Goal: Task Accomplishment & Management: Use online tool/utility

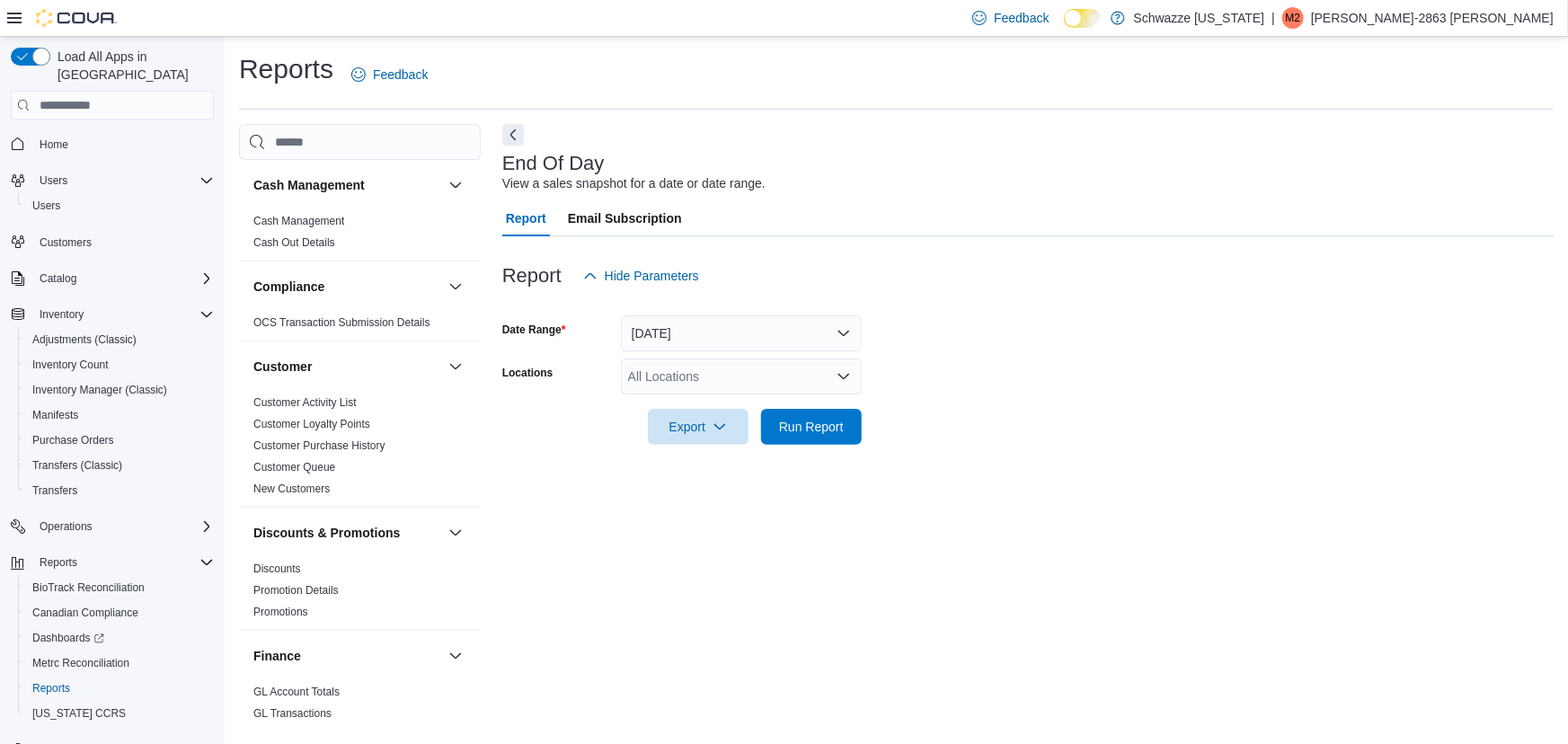
scroll to position [1252, 0]
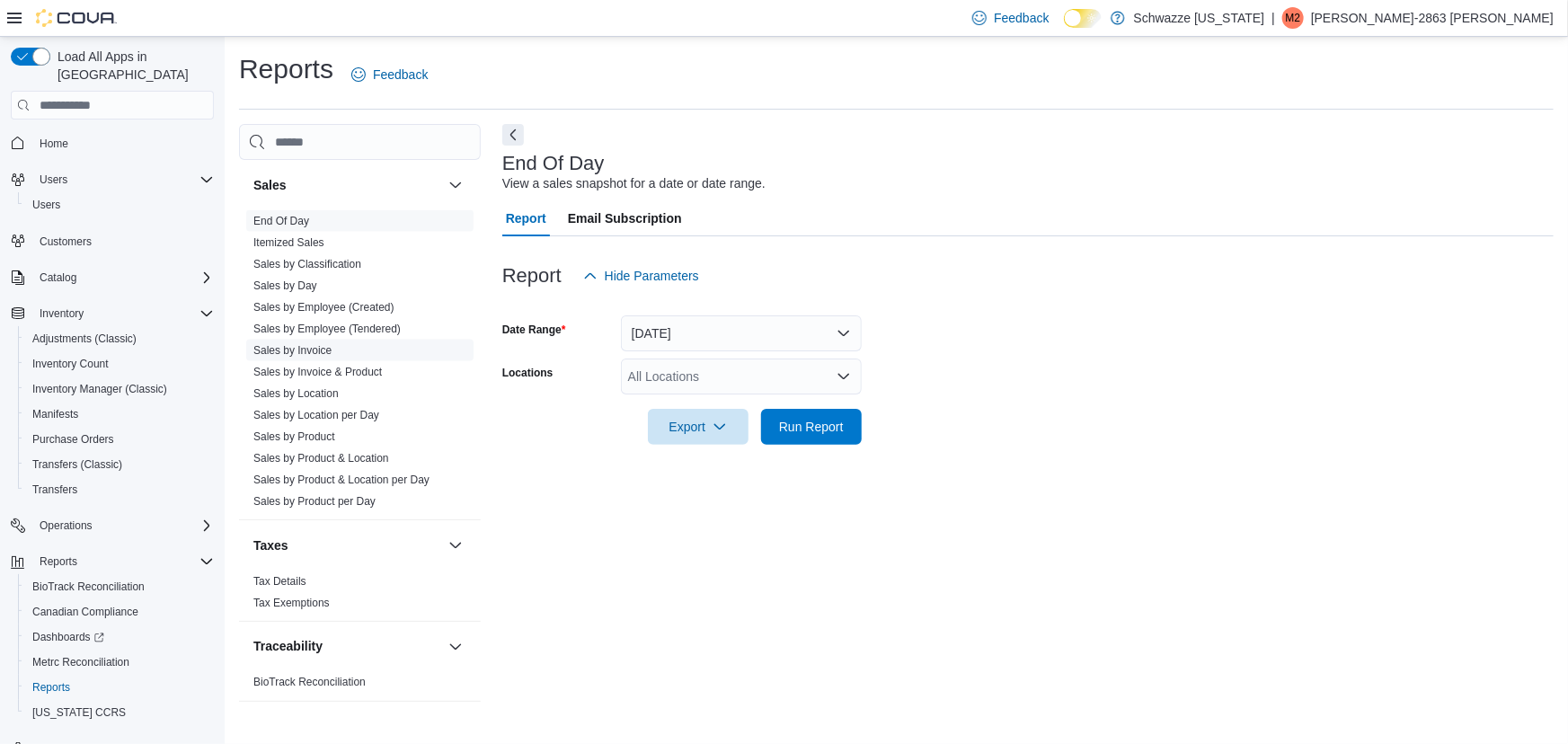
click at [341, 339] on span "Sales by Invoice" at bounding box center [360, 350] width 228 height 22
click at [341, 327] on link "Sales by Employee (Tendered)" at bounding box center [327, 328] width 148 height 13
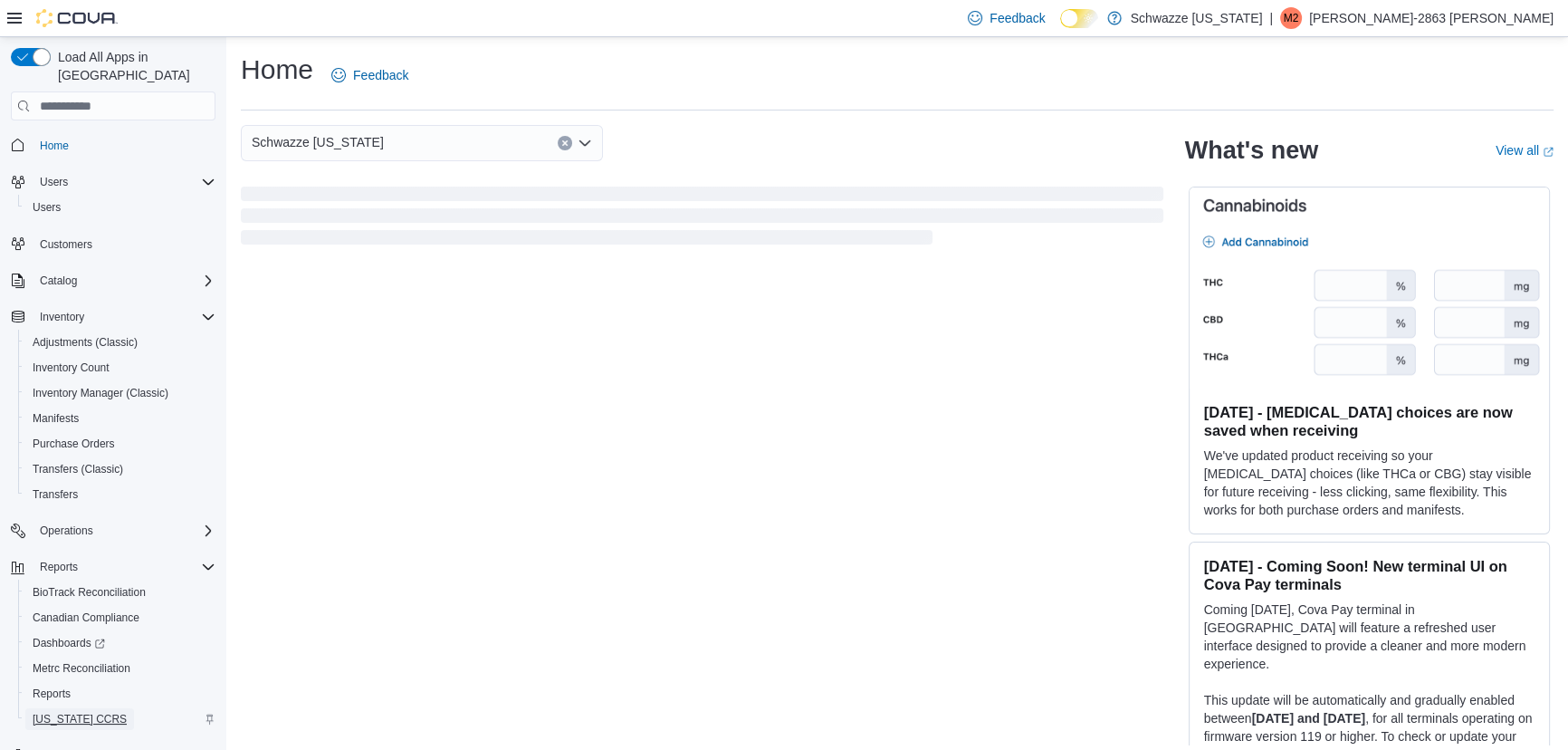
click at [49, 709] on span "Washington CCRS" at bounding box center [80, 719] width 95 height 22
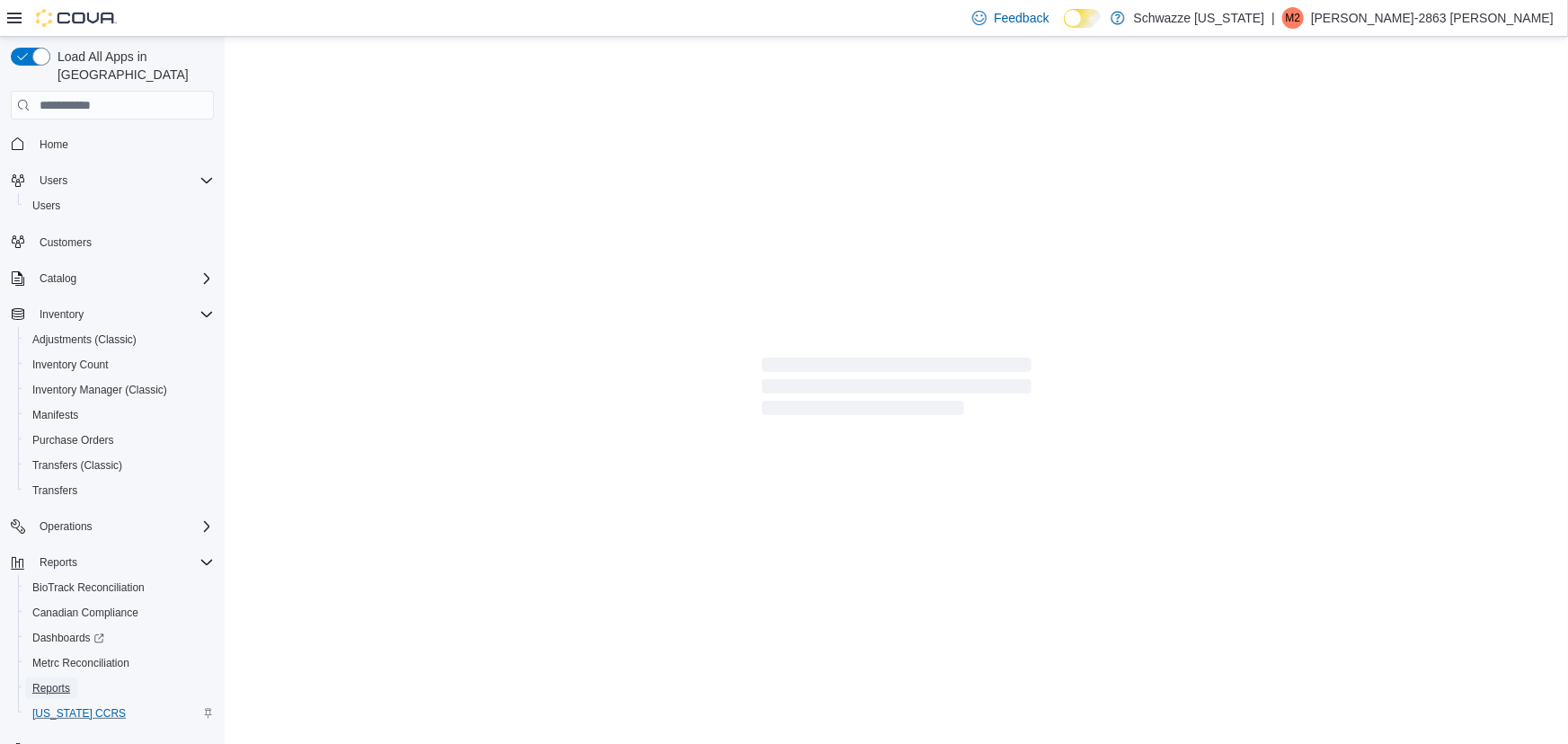
click at [50, 681] on span "Reports" at bounding box center [51, 688] width 38 height 15
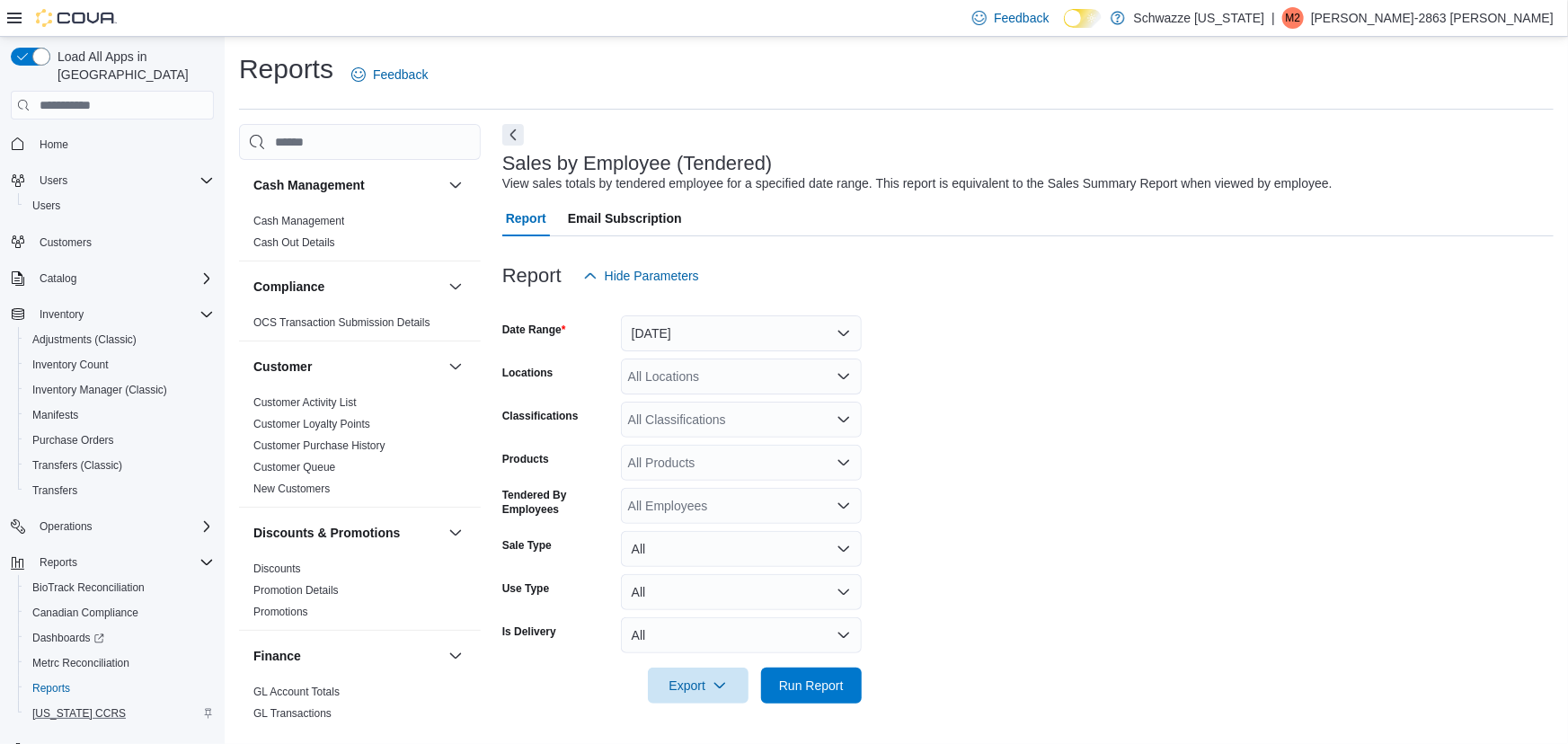
click at [690, 351] on form "Date Range Yesterday Locations All Locations Classifications All Classification…" at bounding box center [1028, 499] width 1052 height 410
click at [689, 349] on button "Yesterday" at bounding box center [741, 333] width 240 height 36
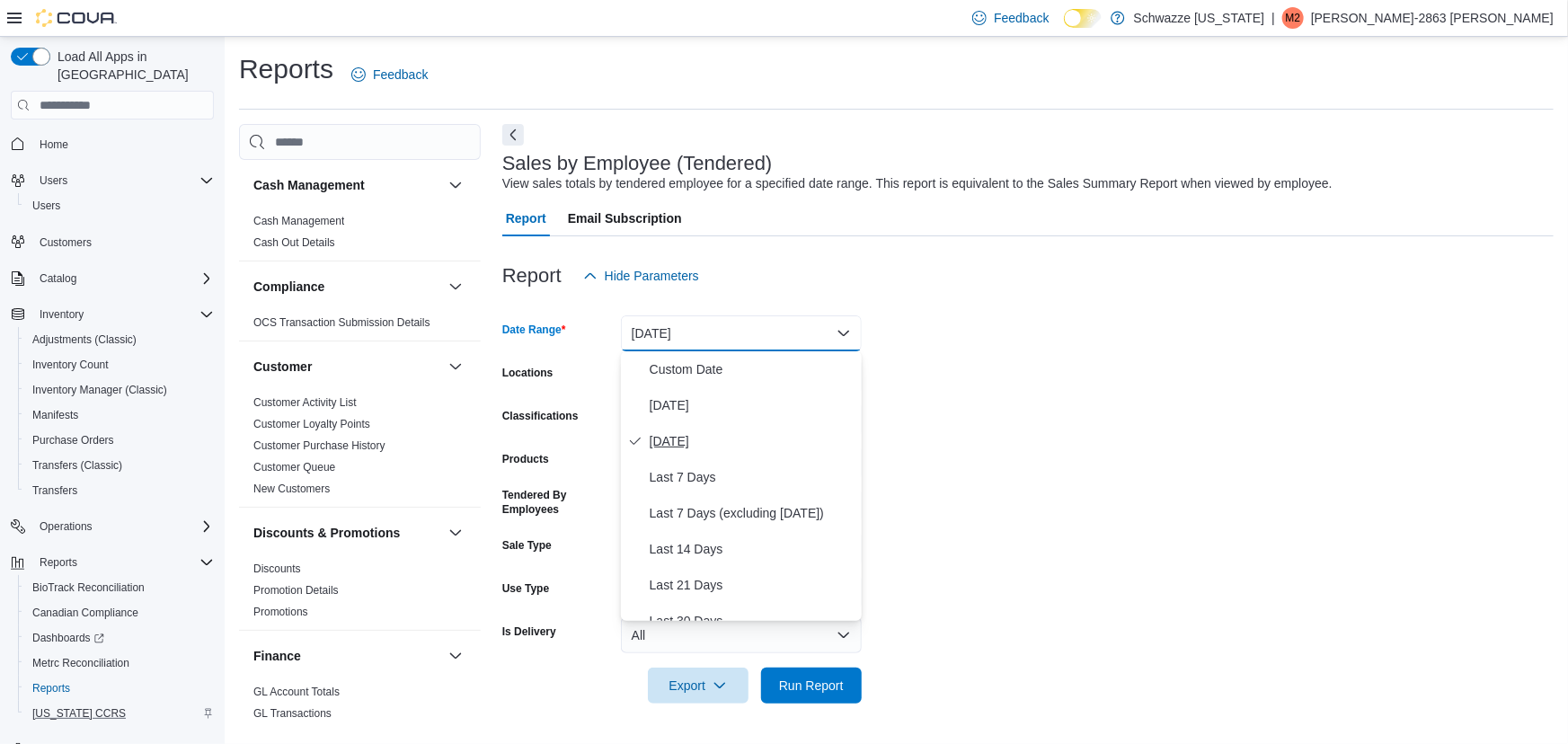
click at [698, 428] on button "Yesterday" at bounding box center [741, 441] width 240 height 36
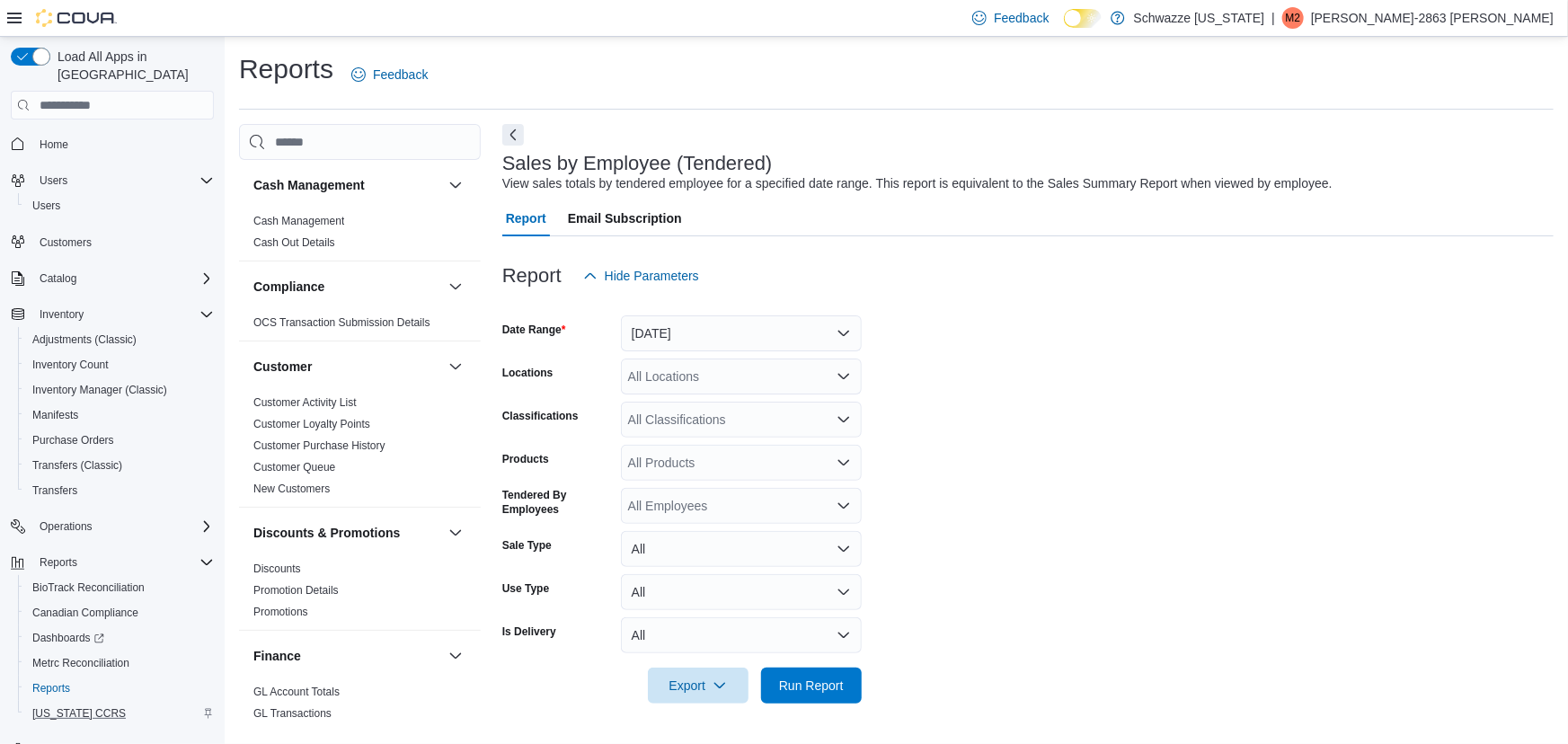
click at [681, 406] on div "All Classifications" at bounding box center [741, 419] width 240 height 36
click at [685, 343] on button "Yesterday" at bounding box center [741, 333] width 240 height 36
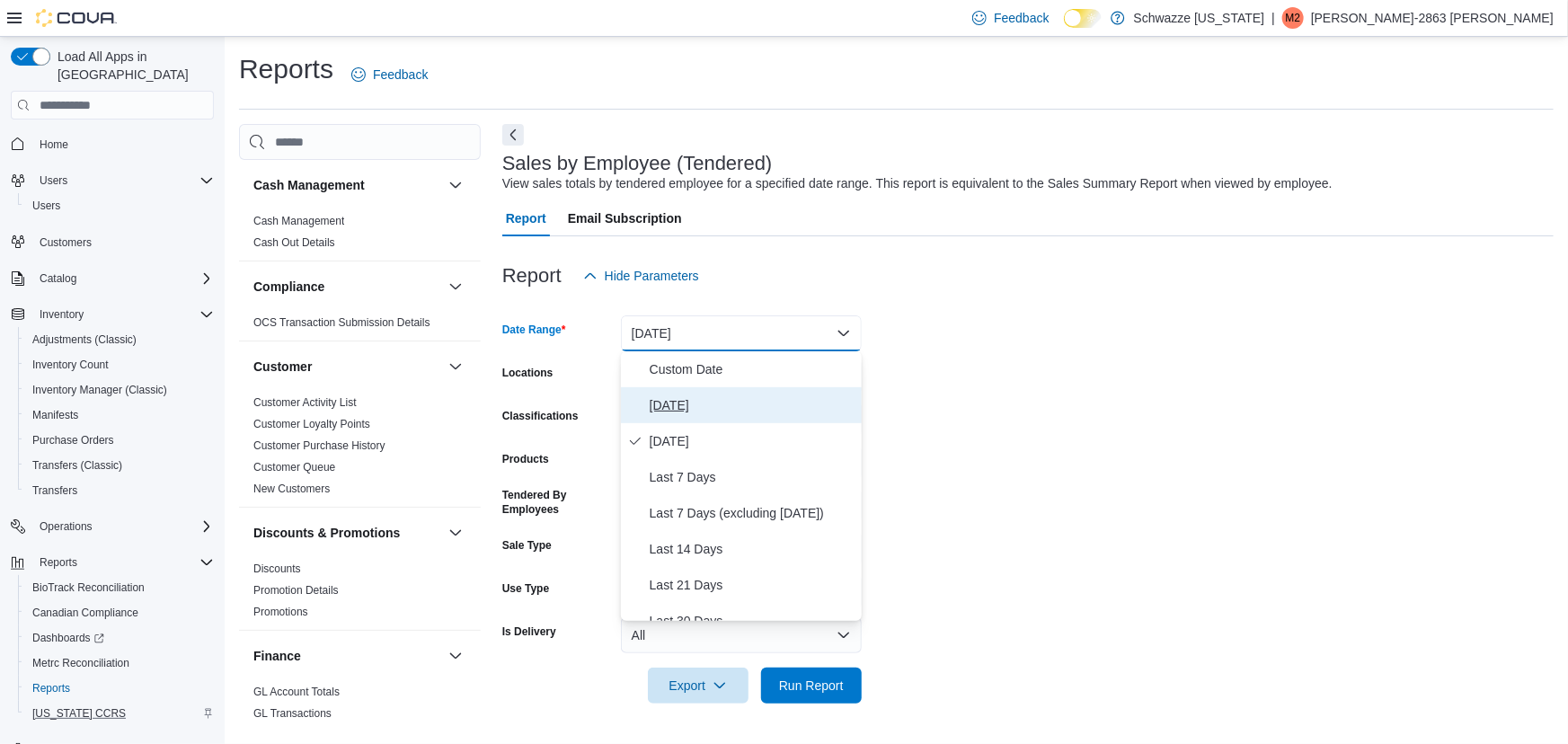
click at [692, 395] on span "[DATE]" at bounding box center [753, 406] width 205 height 22
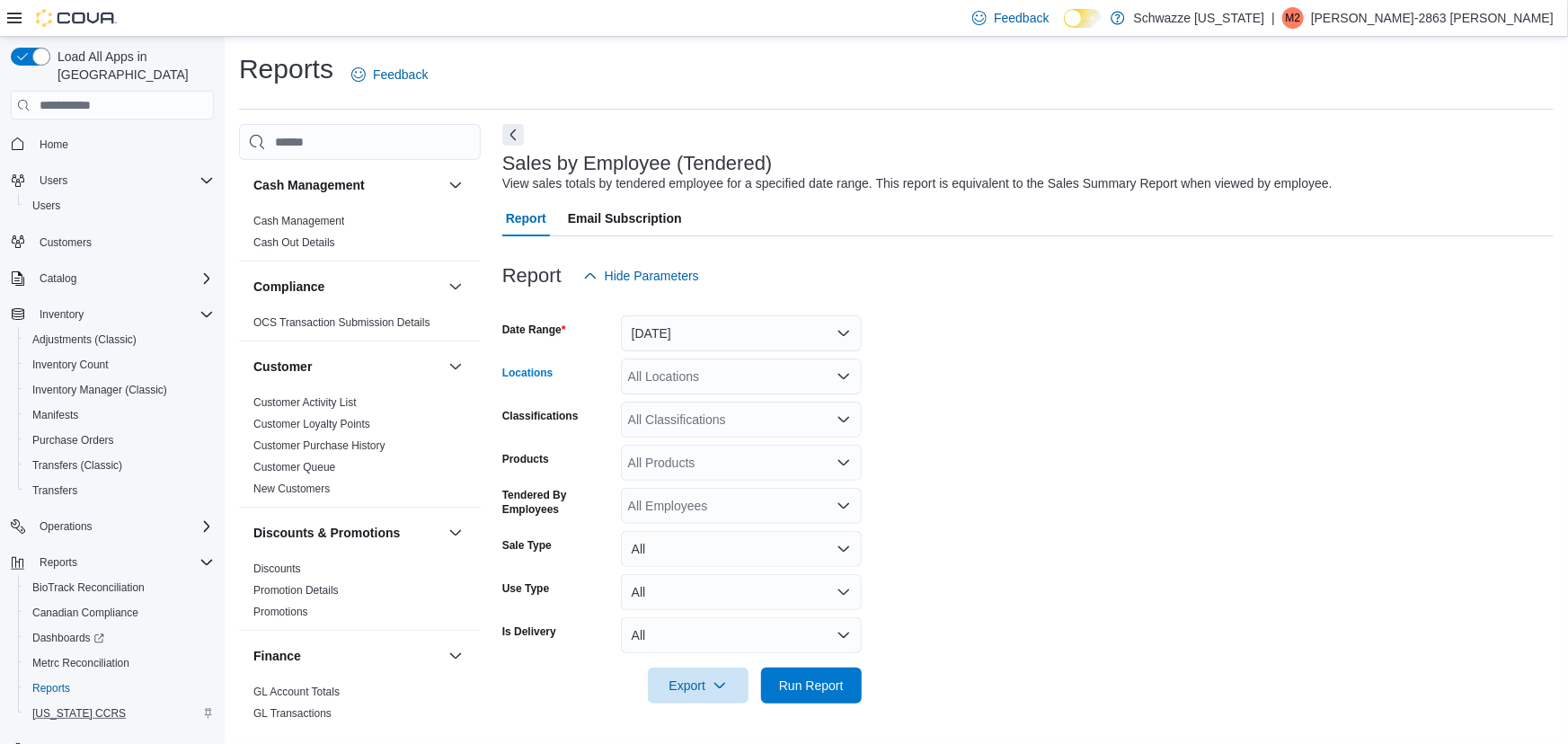
click at [696, 372] on div "All Locations" at bounding box center [741, 376] width 240 height 36
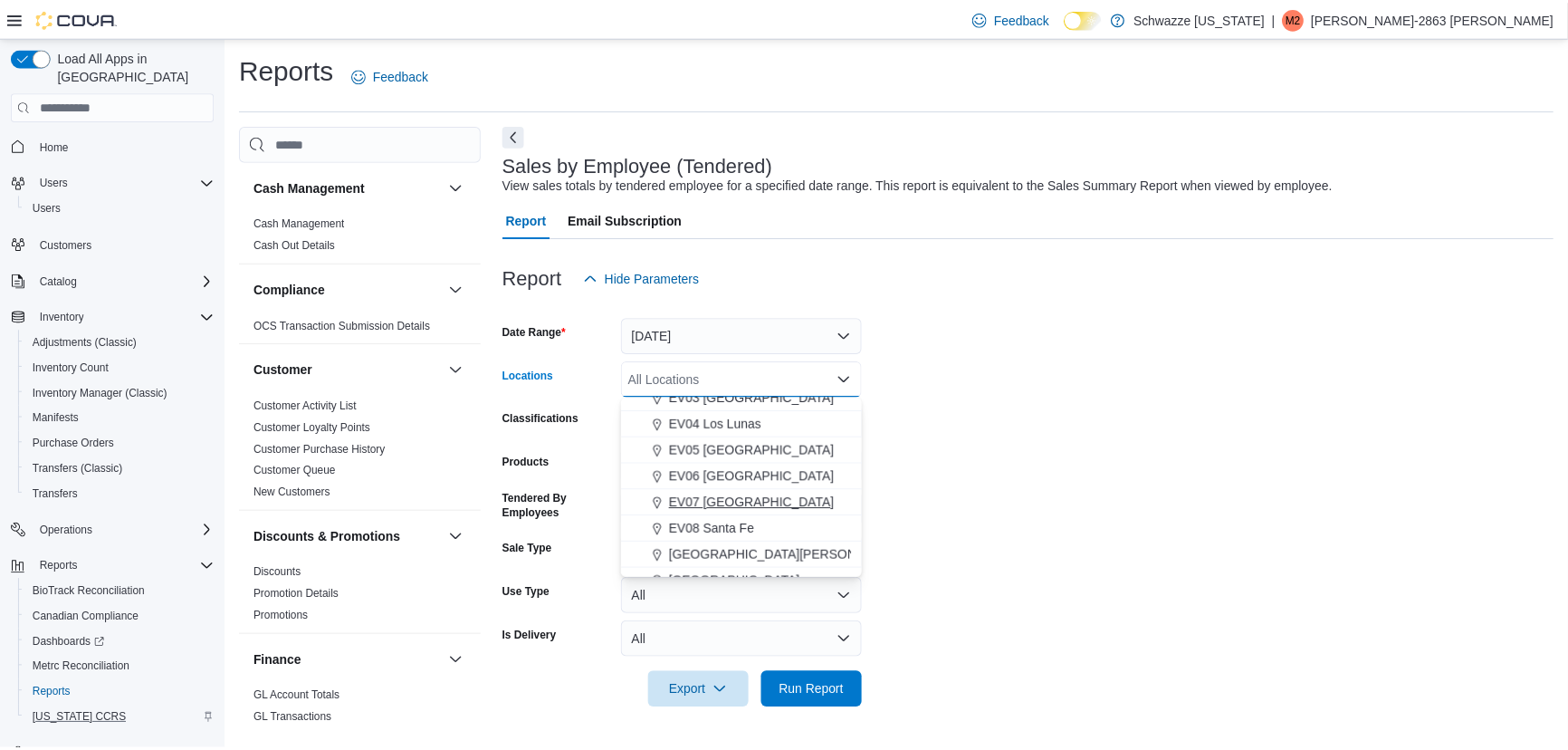
scroll to position [144, 0]
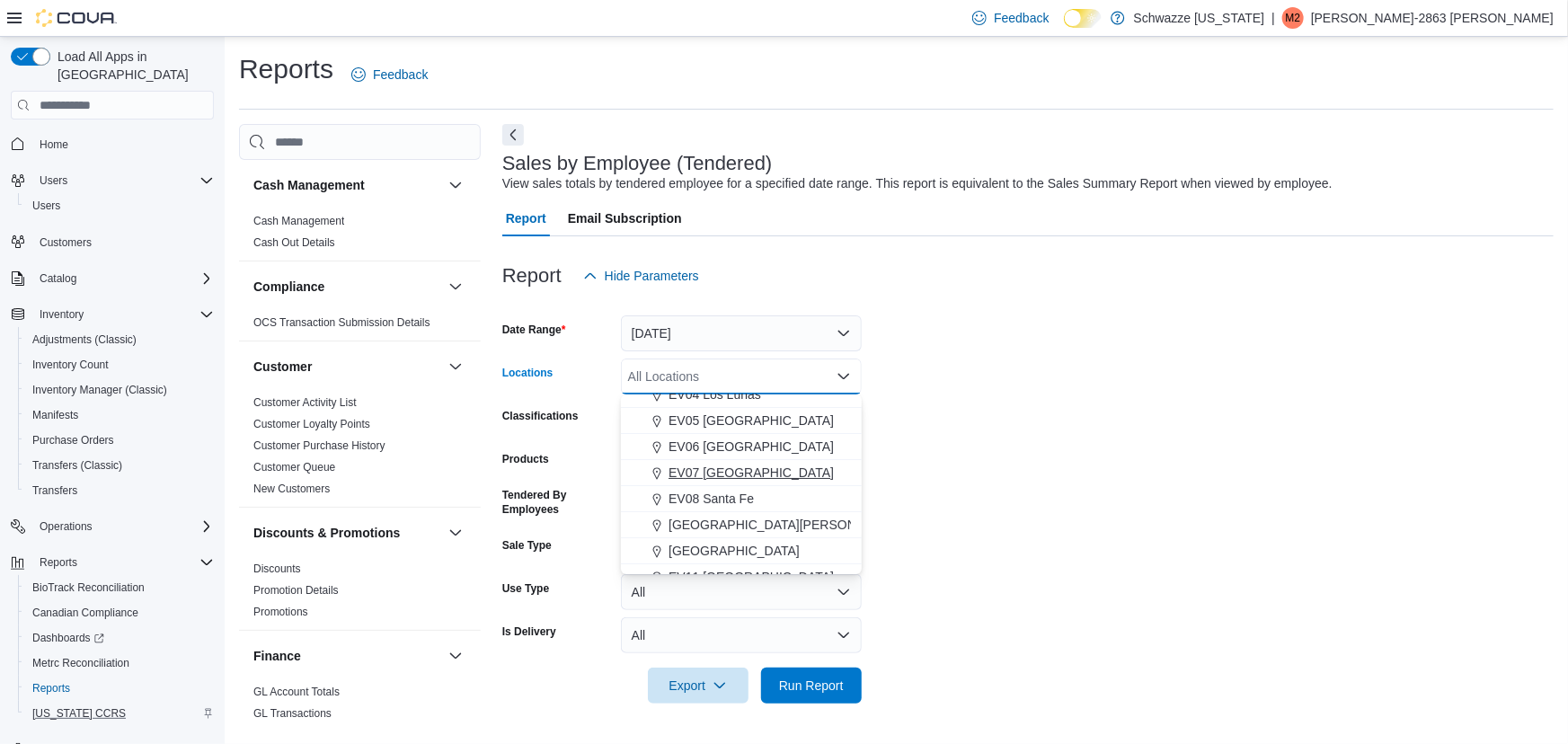
click at [737, 463] on span "EV07 Paradise Hills" at bounding box center [751, 472] width 165 height 18
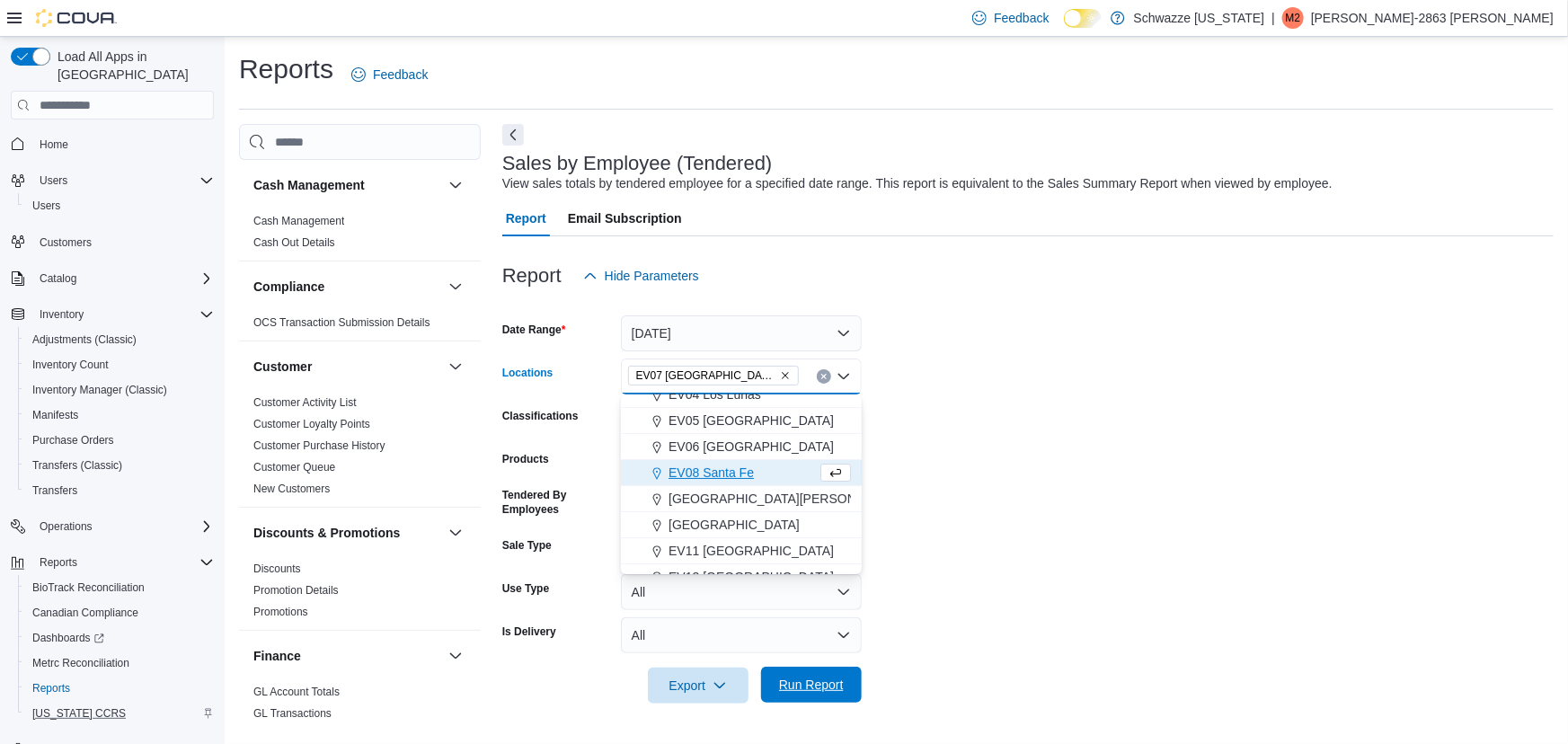
click at [830, 689] on span "Run Report" at bounding box center [811, 684] width 65 height 18
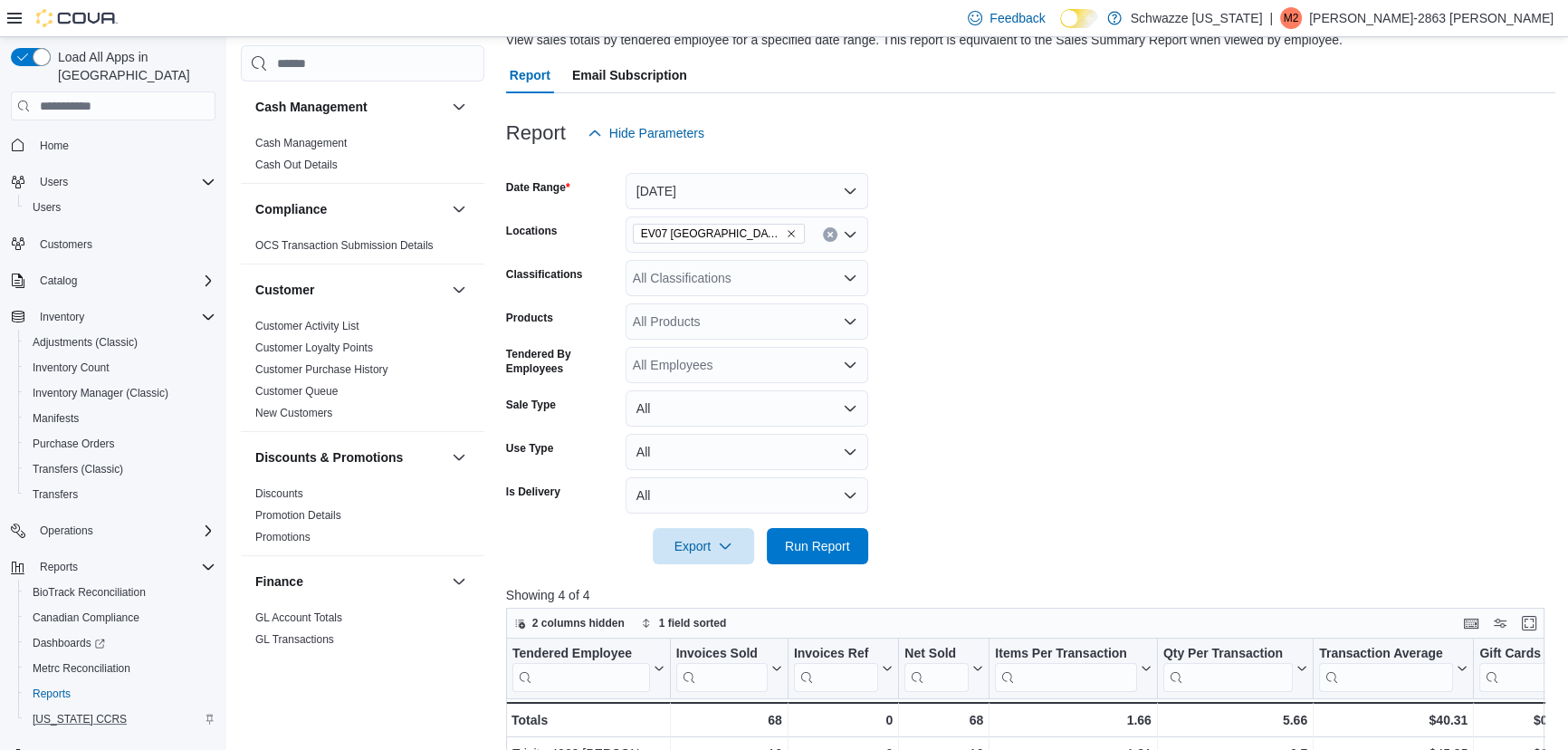
scroll to position [144, 0]
click at [687, 208] on button "[DATE]" at bounding box center [747, 191] width 242 height 36
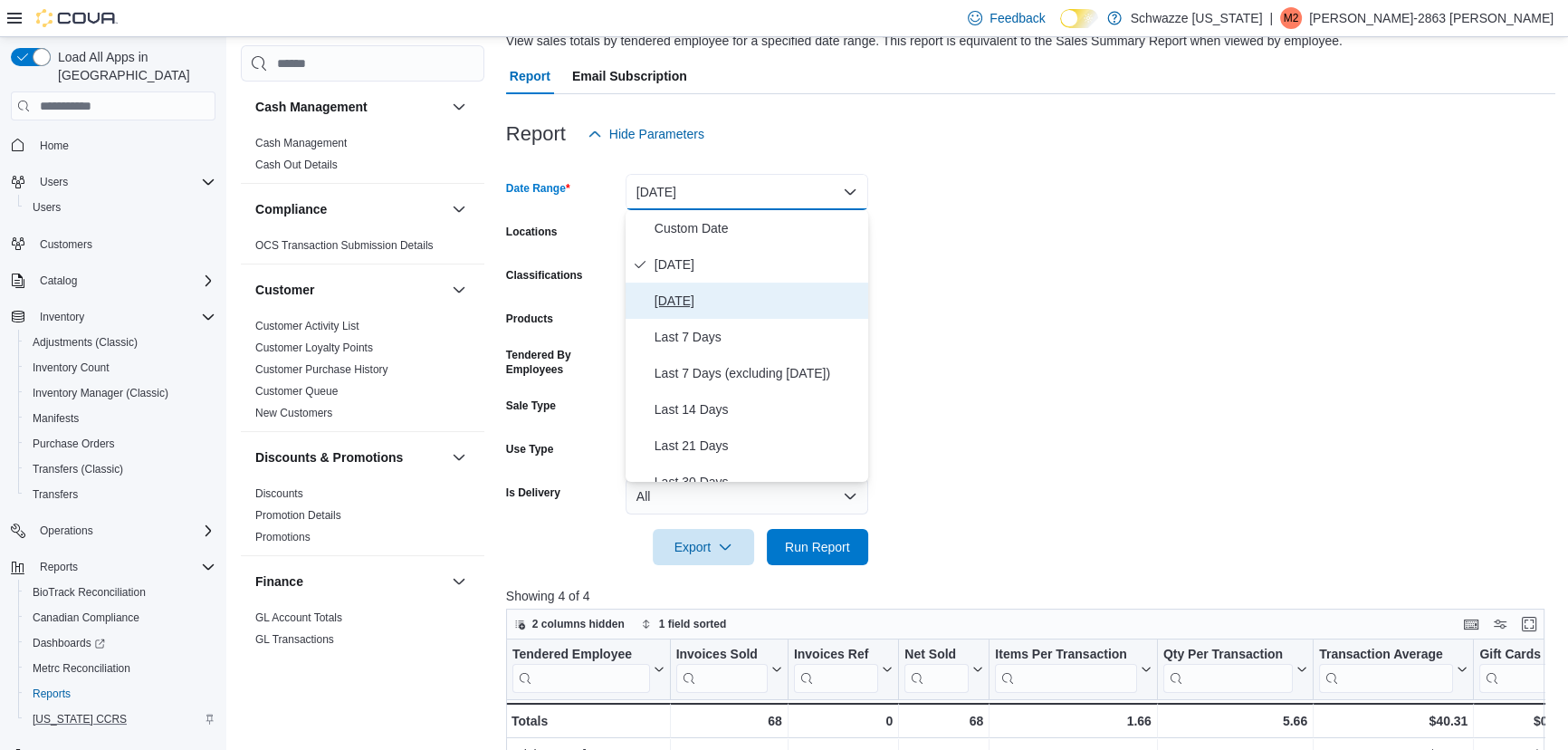
click at [693, 295] on span "Yesterday" at bounding box center [758, 301] width 207 height 22
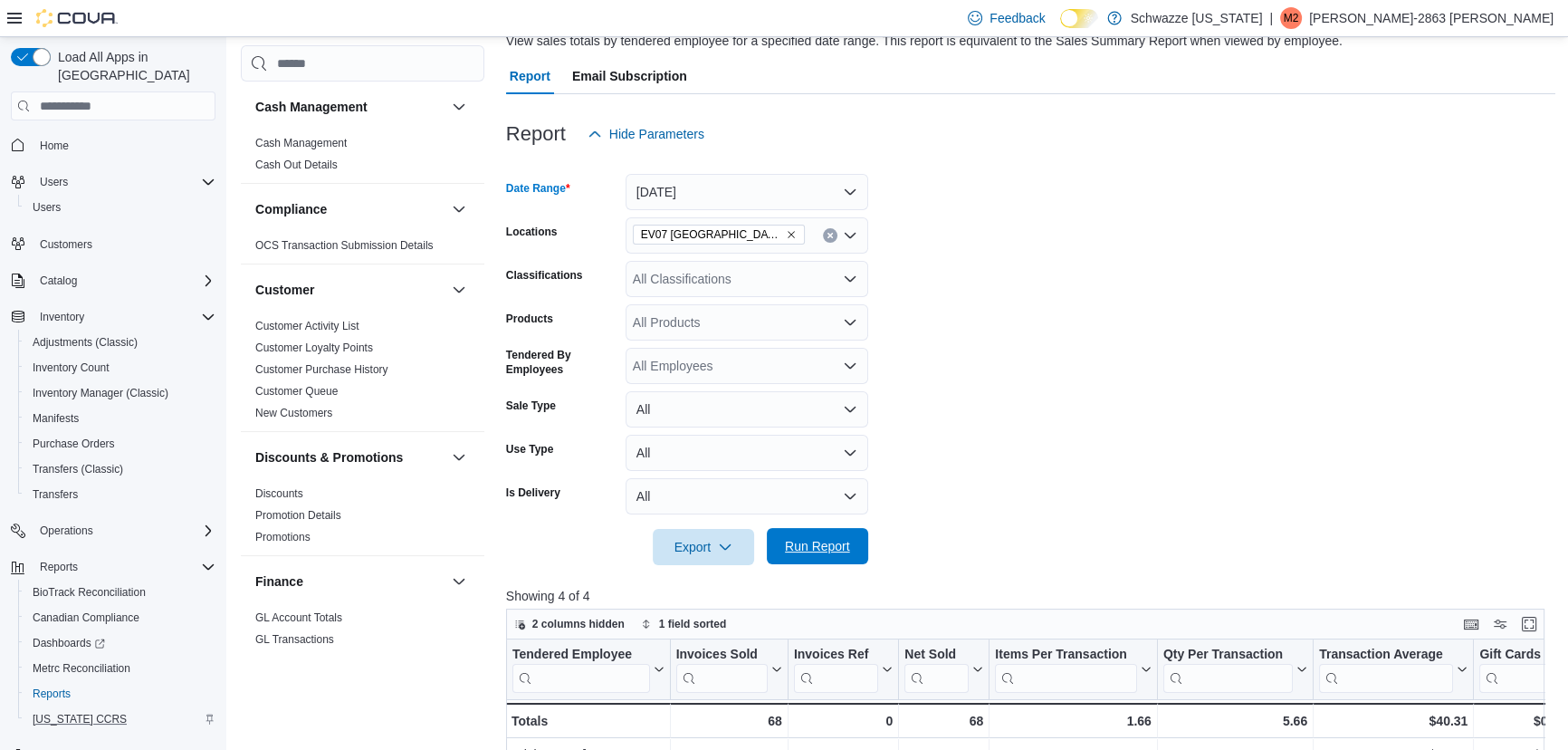
click at [816, 556] on span "Run Report" at bounding box center [817, 546] width 80 height 36
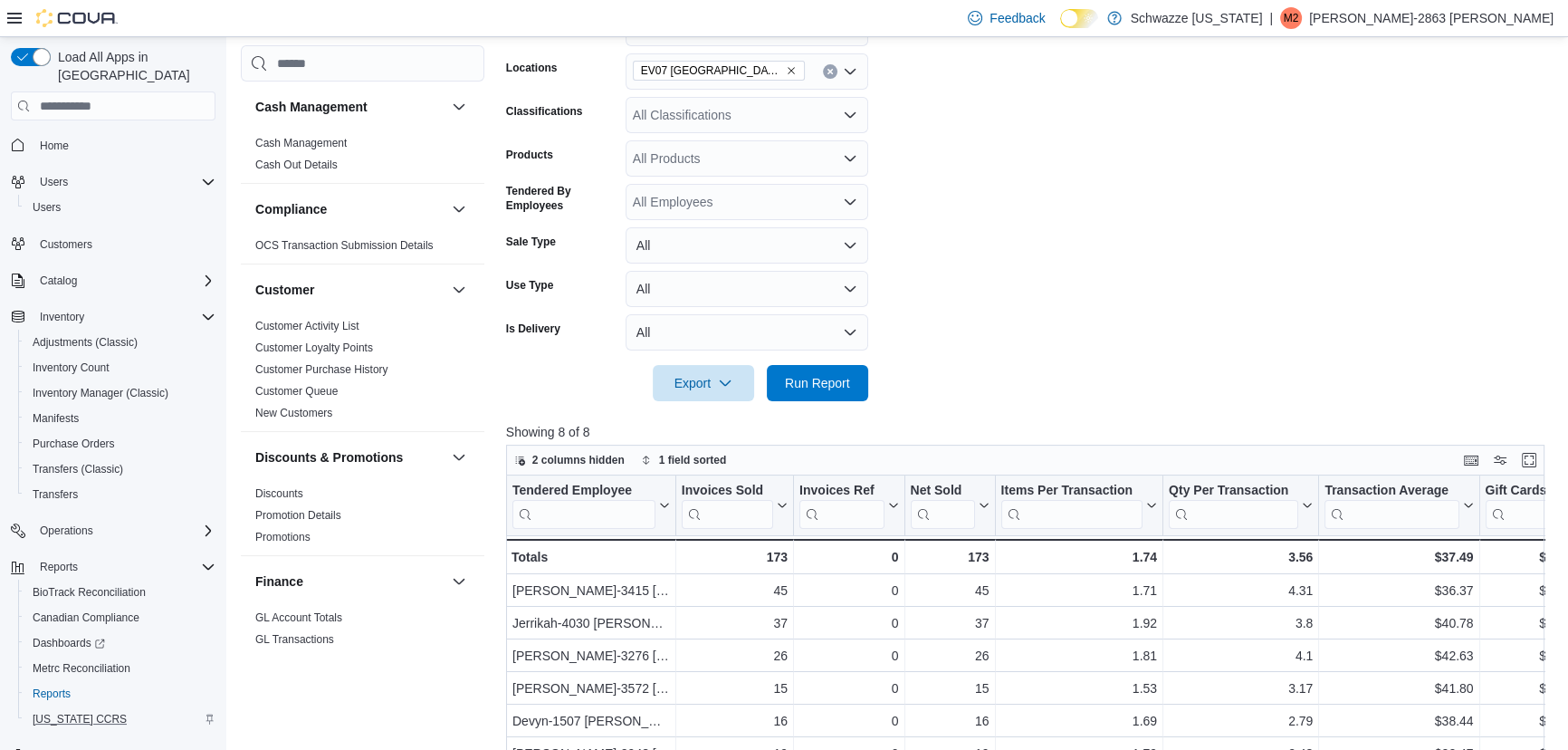
scroll to position [82, 0]
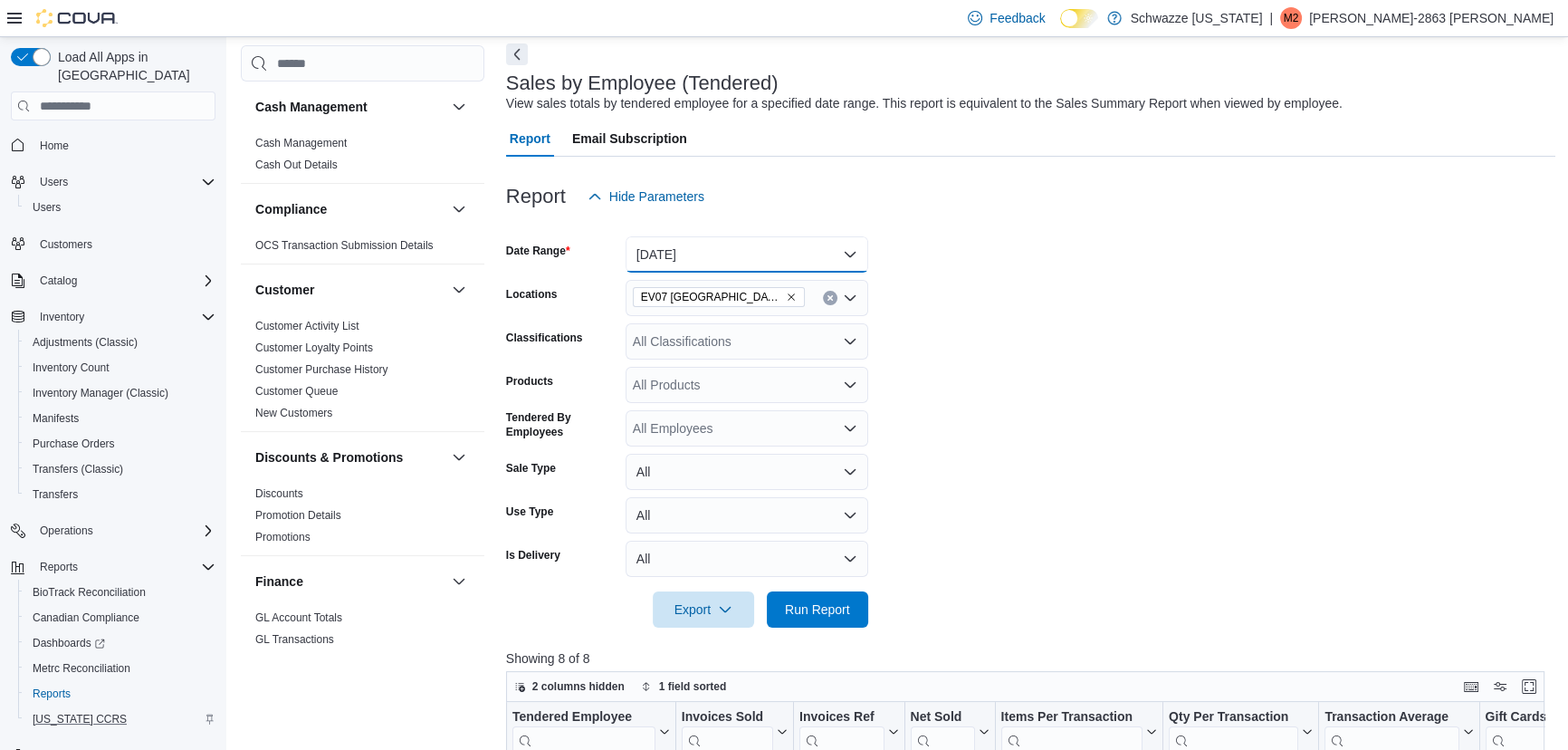
click at [719, 251] on button "Yesterday" at bounding box center [747, 254] width 242 height 36
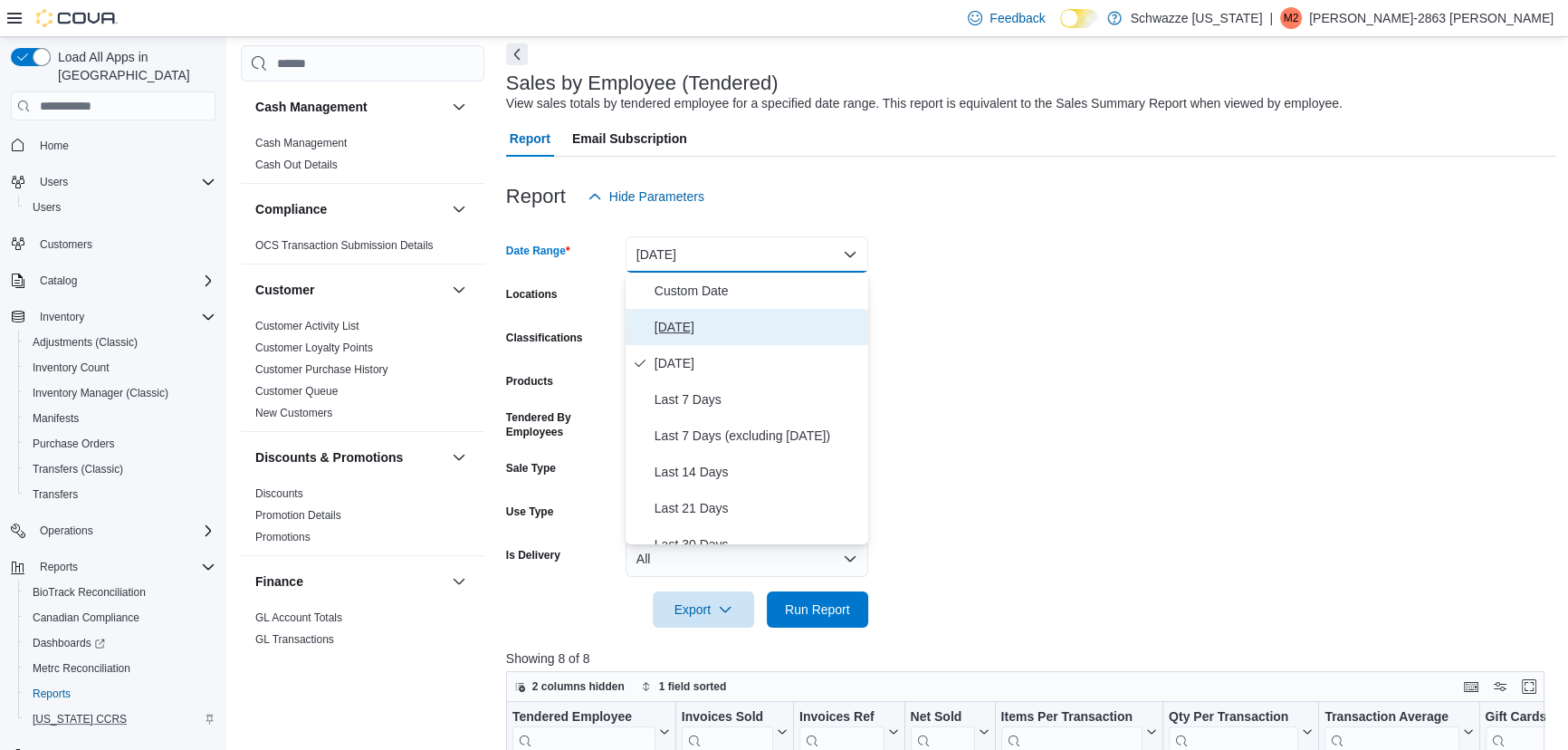
click at [712, 323] on span "[DATE]" at bounding box center [758, 327] width 207 height 22
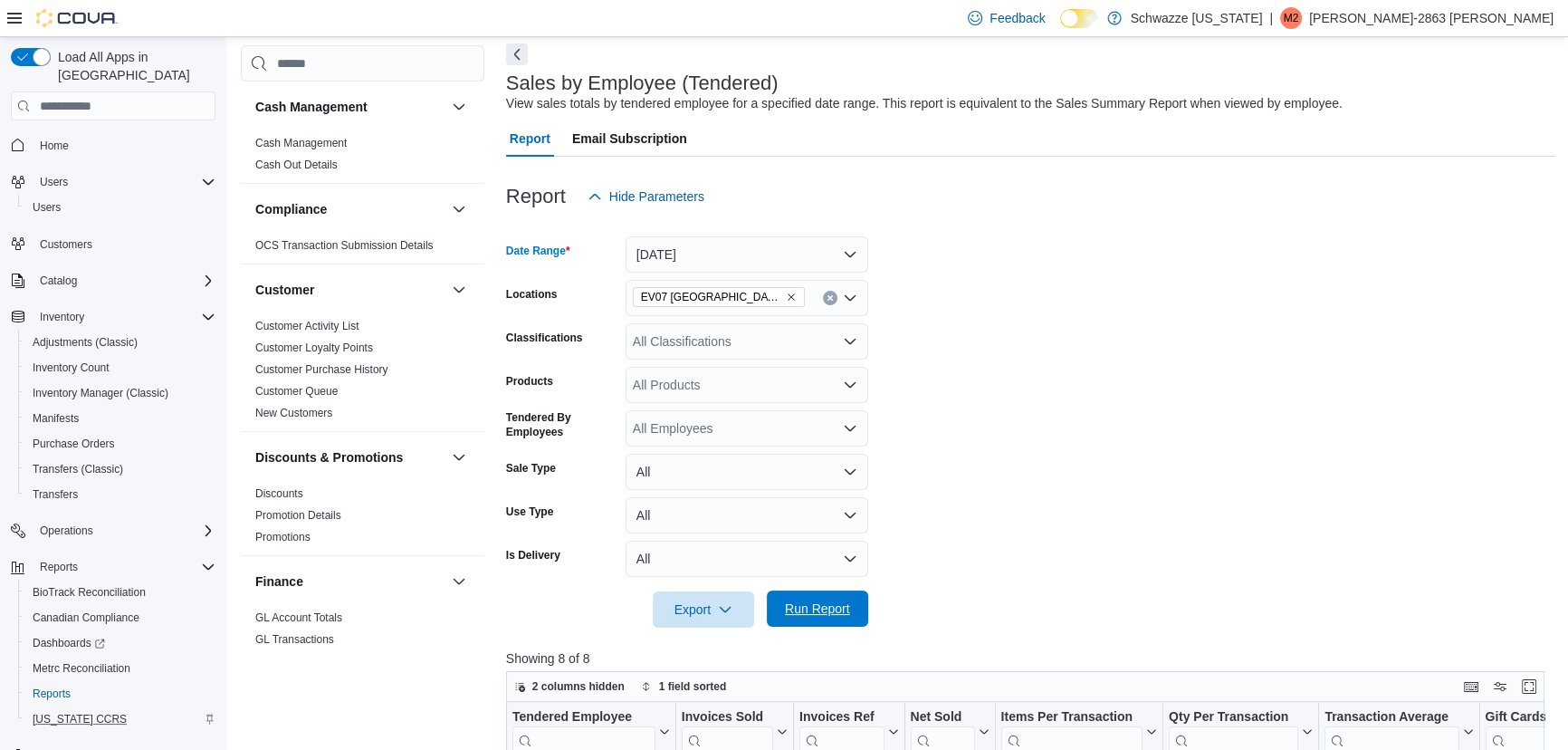
click at [799, 602] on span "Run Report" at bounding box center [817, 609] width 65 height 18
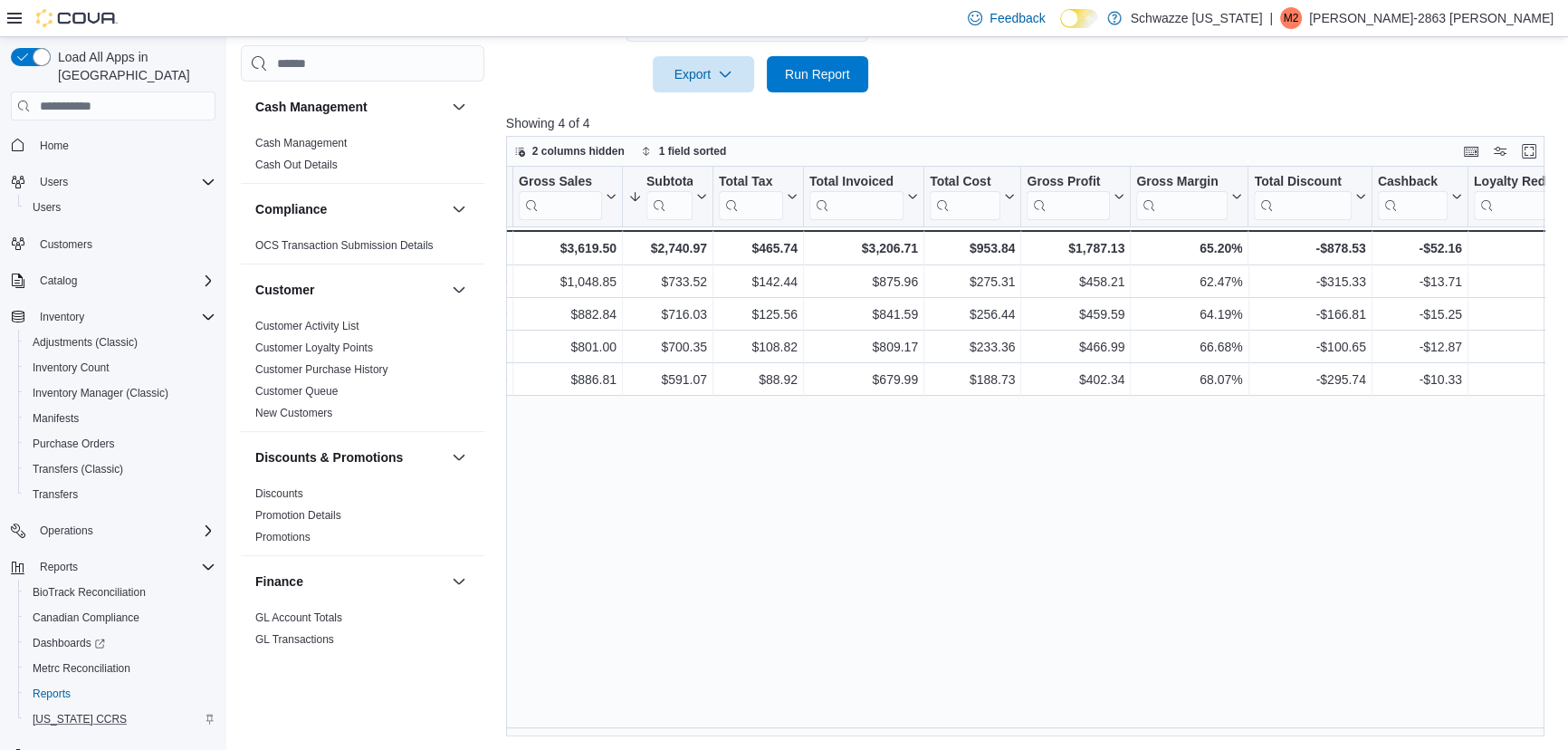
scroll to position [0, 1004]
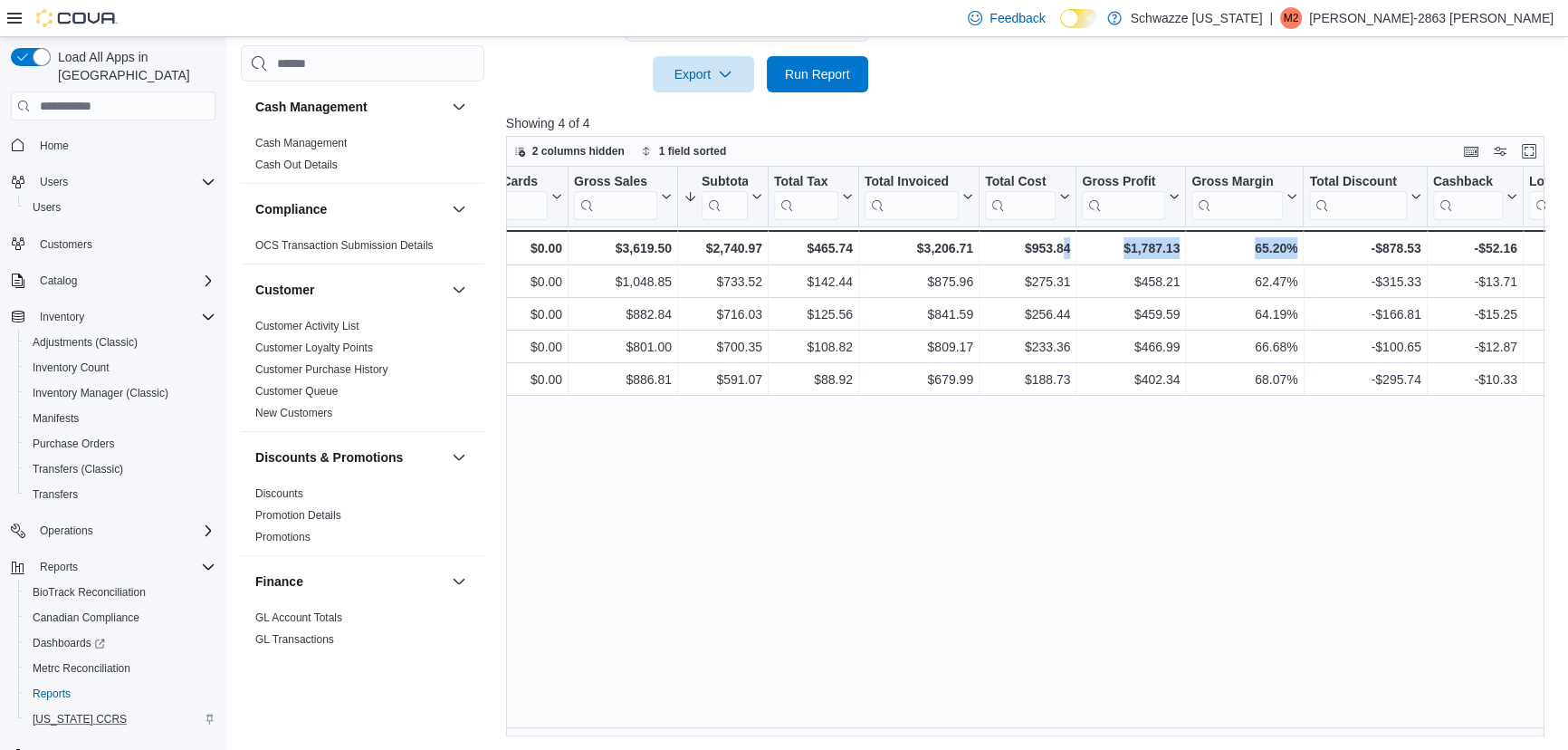
drag, startPoint x: 1060, startPoint y: 646, endPoint x: 1333, endPoint y: 715, distance: 281.6
click at [1333, 715] on div "Tendered Employee Click to view column header actions Invoices Sold Click to vi…" at bounding box center [1030, 451] width 1049 height 570
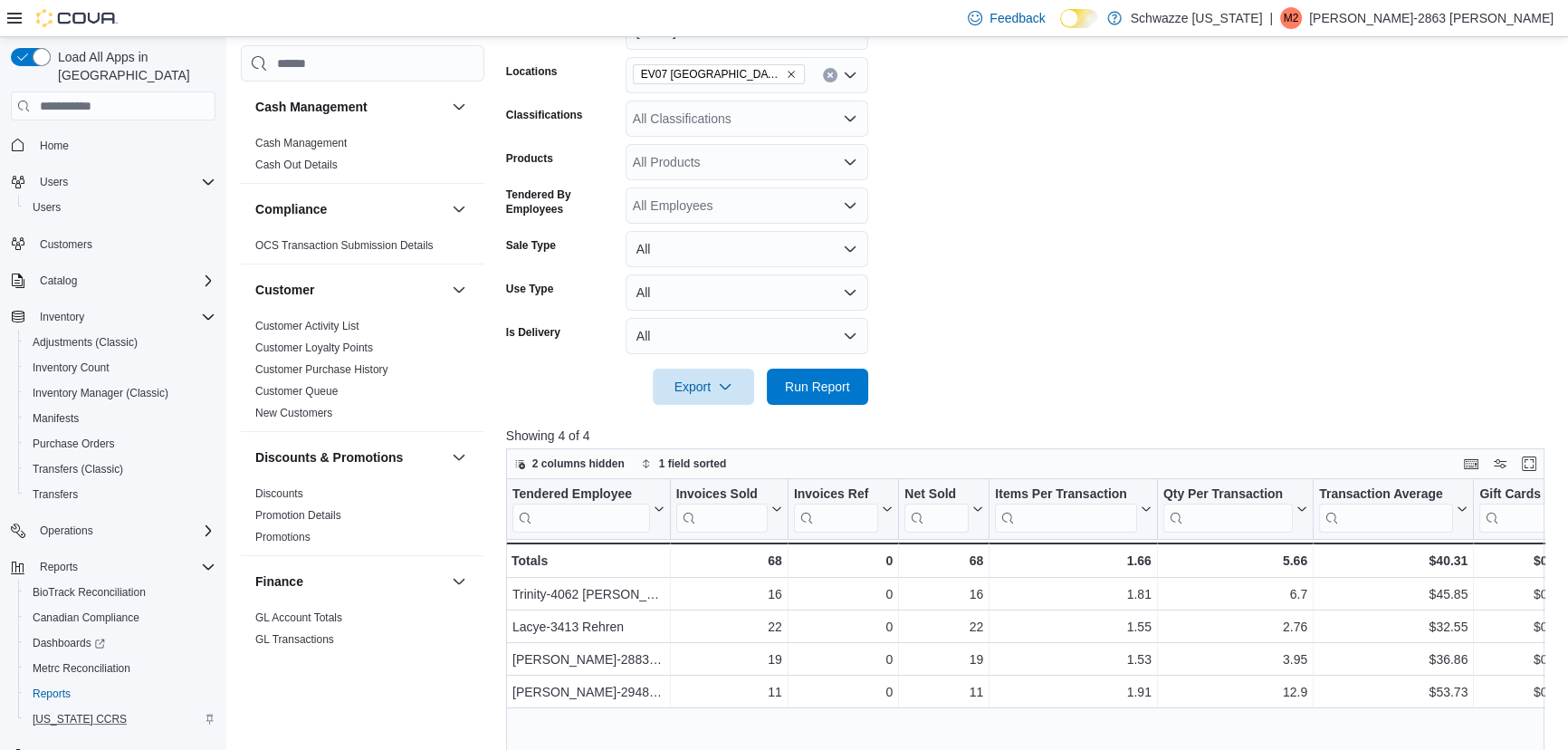
scroll to position [144, 0]
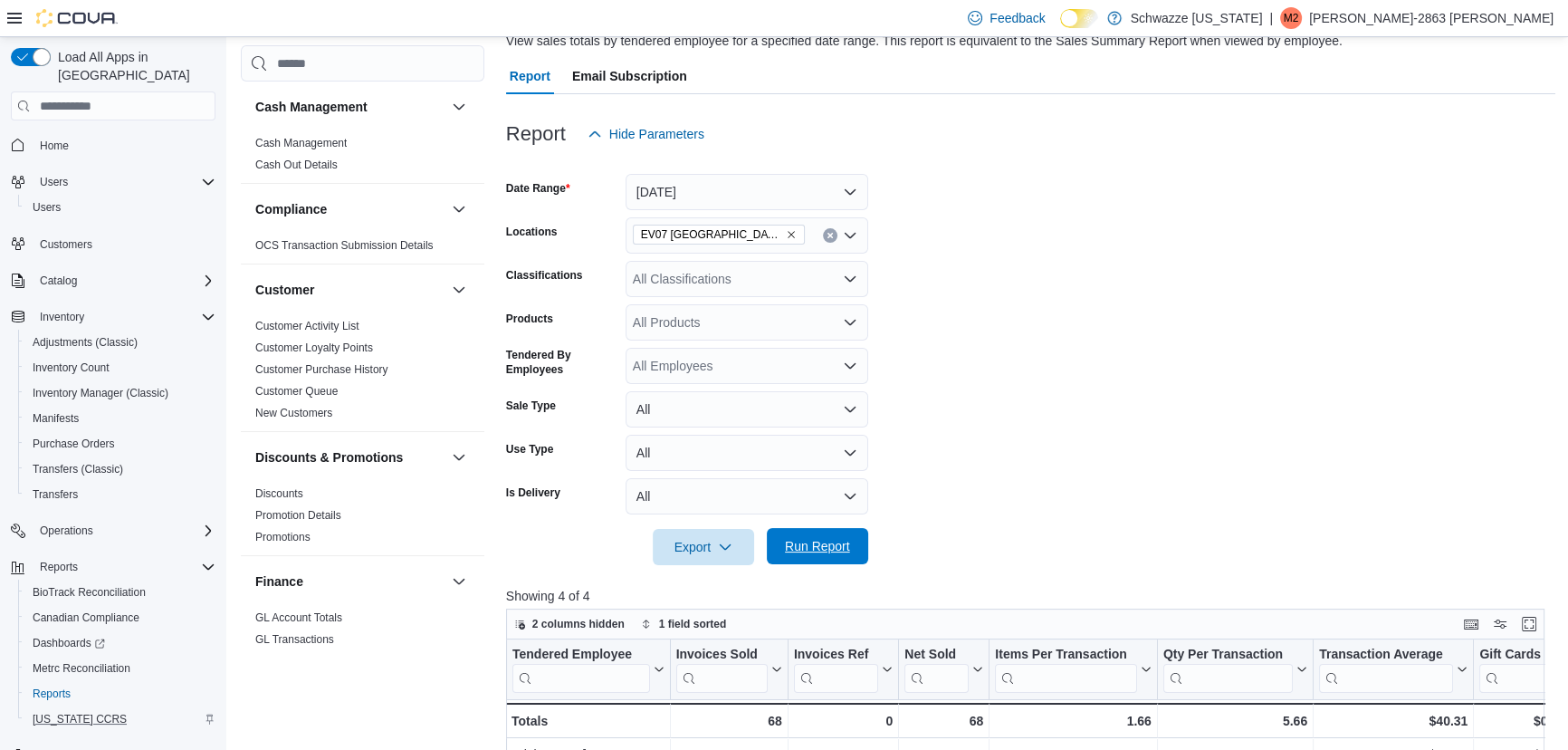
click at [825, 544] on span "Run Report" at bounding box center [817, 546] width 65 height 18
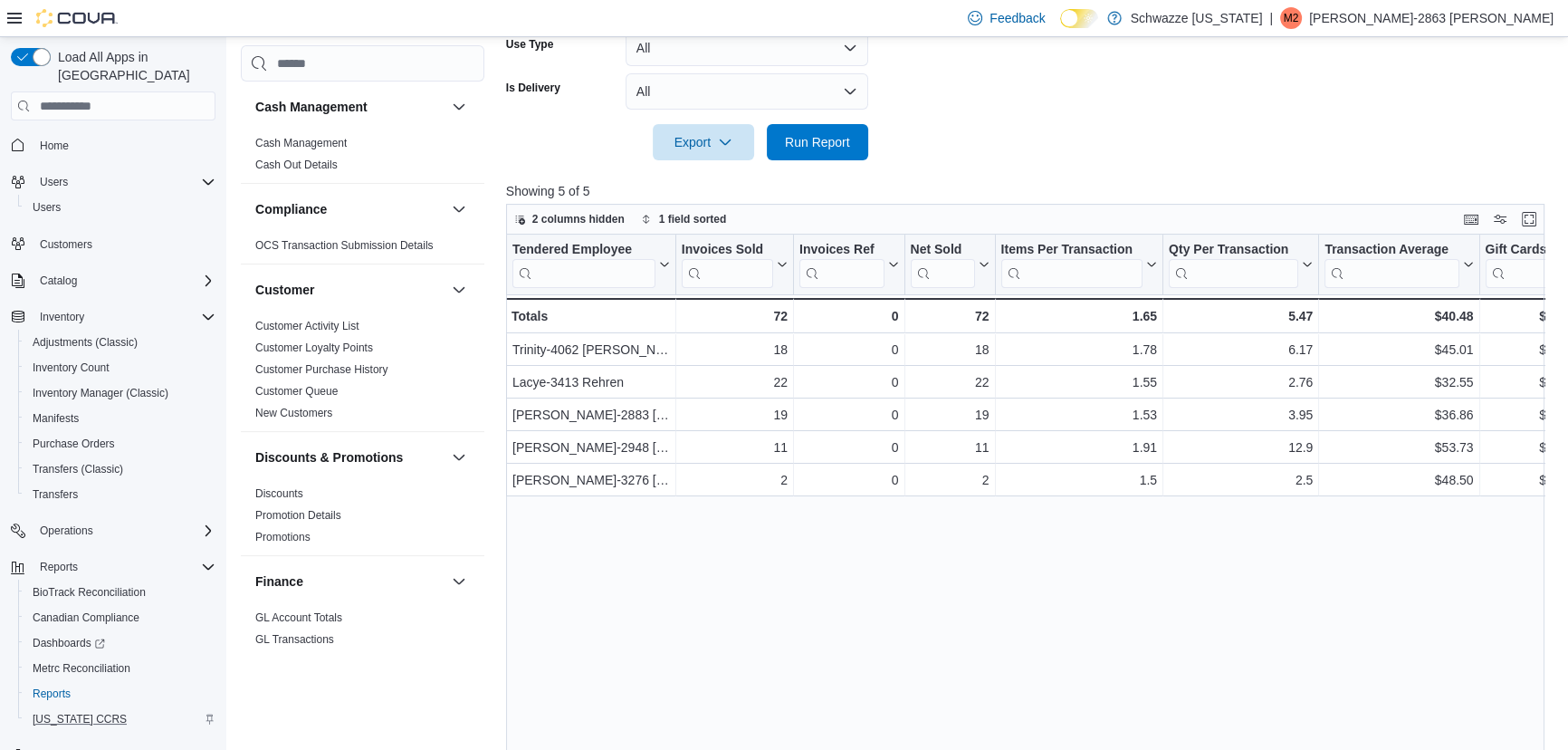
scroll to position [555, 0]
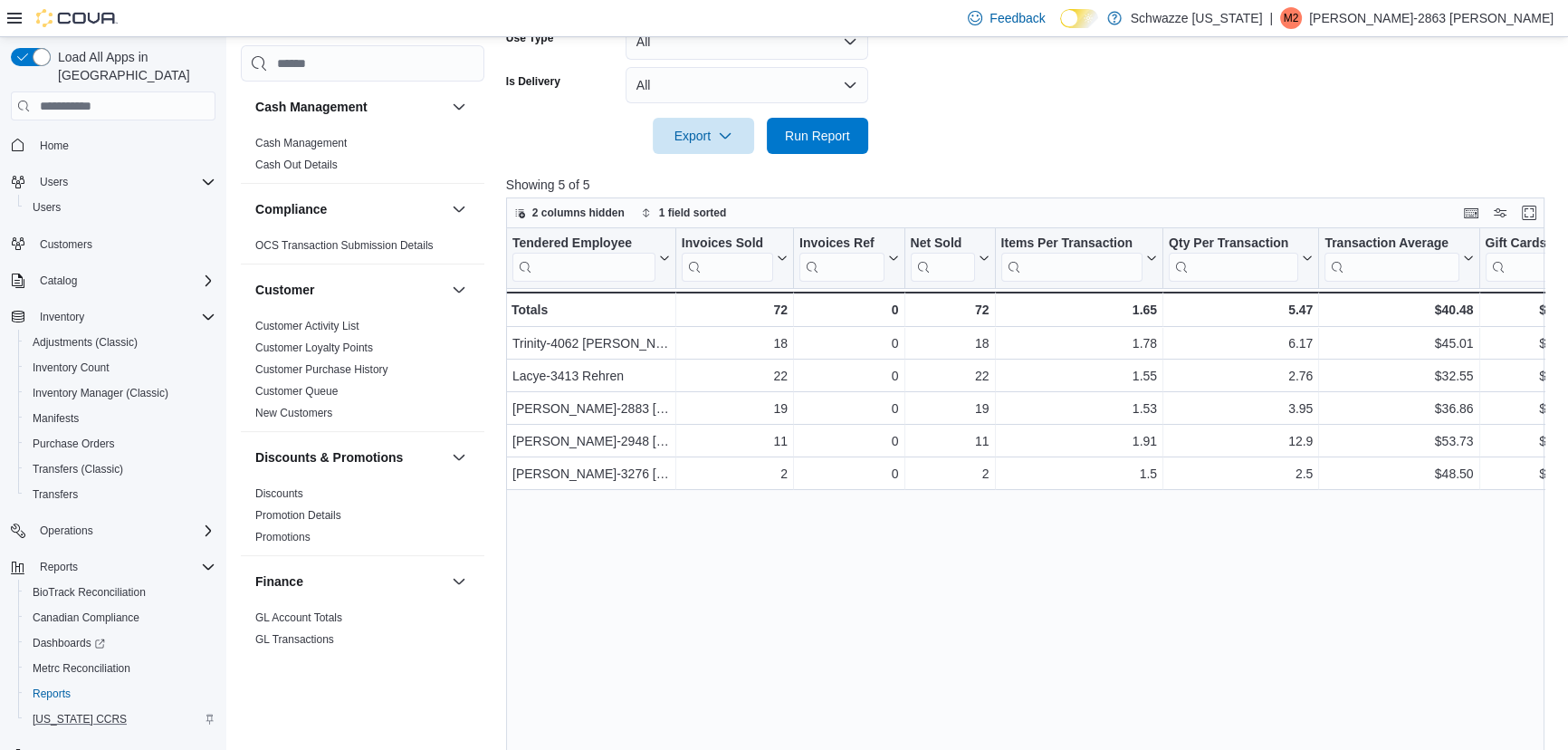
drag, startPoint x: 658, startPoint y: 573, endPoint x: 658, endPoint y: 560, distance: 13.0
click at [658, 567] on div "Tendered Employee Click to view column header actions Invoices Sold Click to vi…" at bounding box center [1030, 513] width 1049 height 570
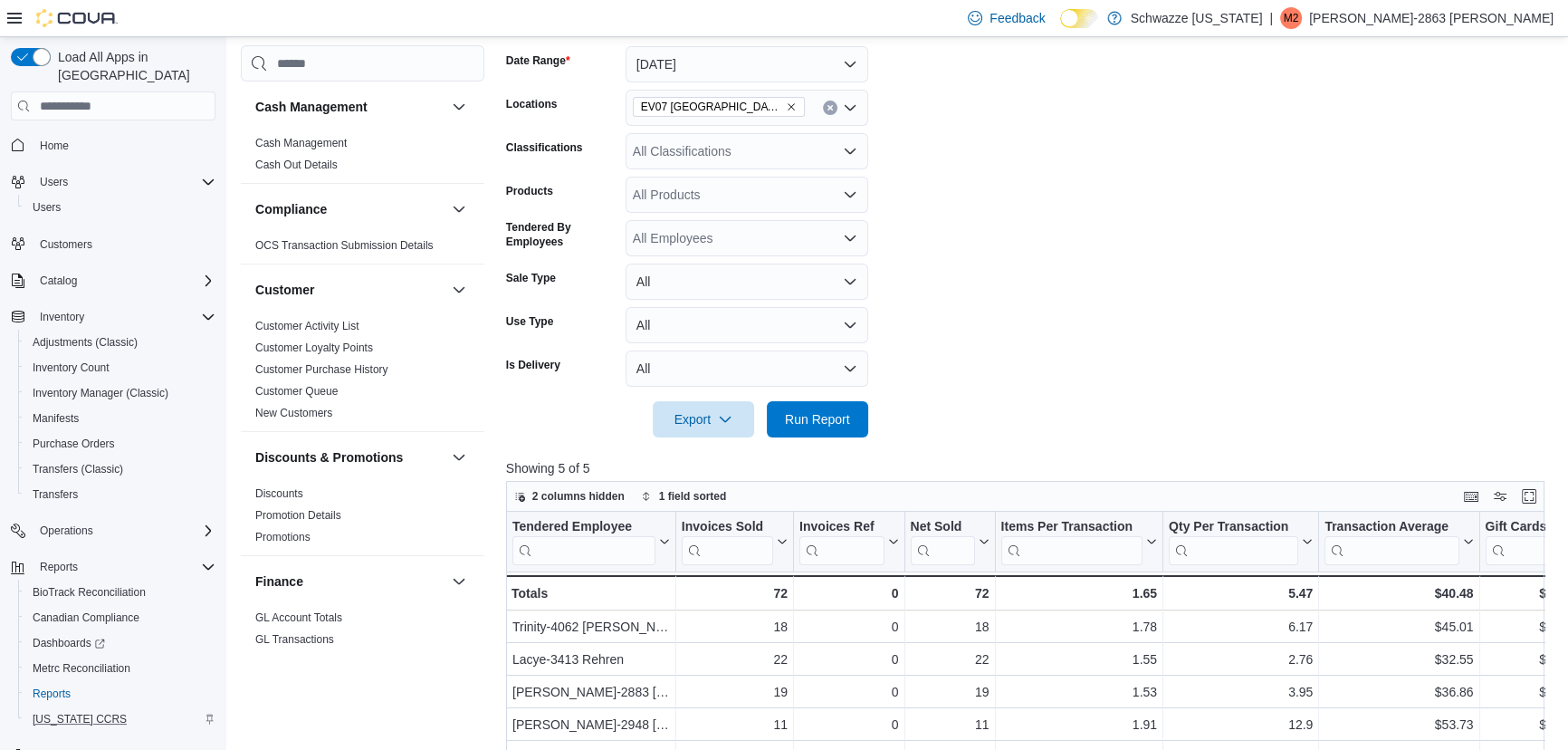
scroll to position [267, 0]
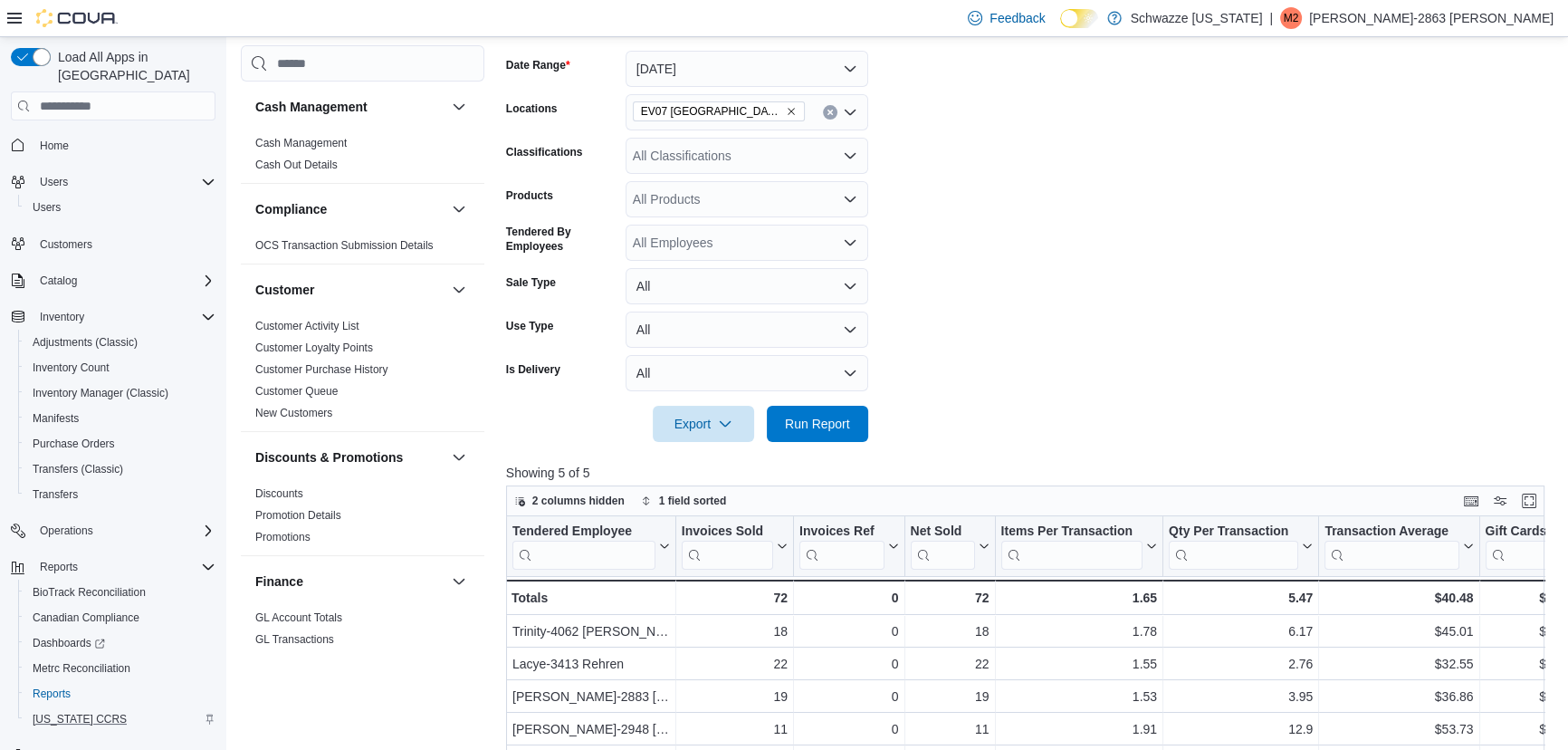
click at [1056, 446] on div at bounding box center [1030, 453] width 1049 height 22
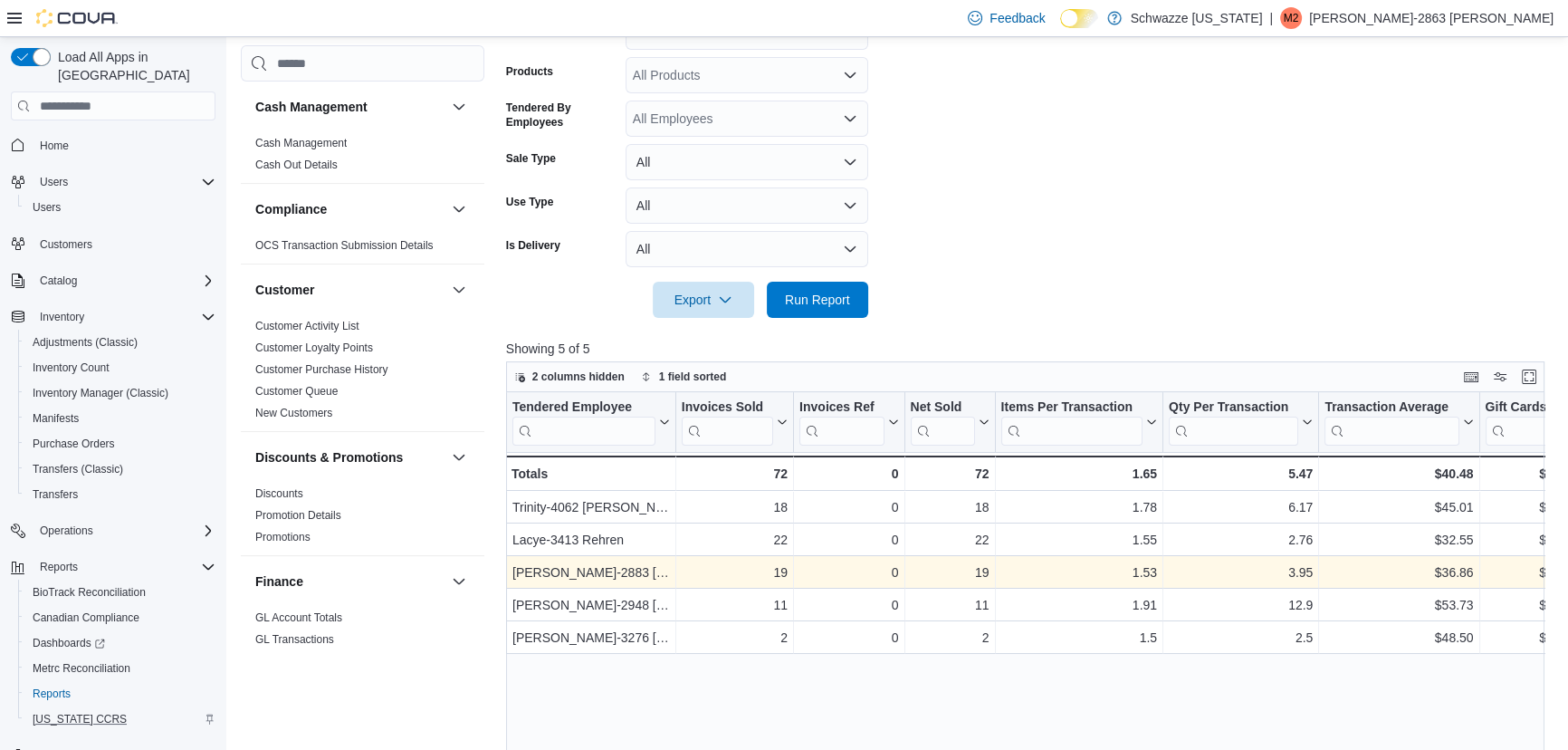
scroll to position [617, 0]
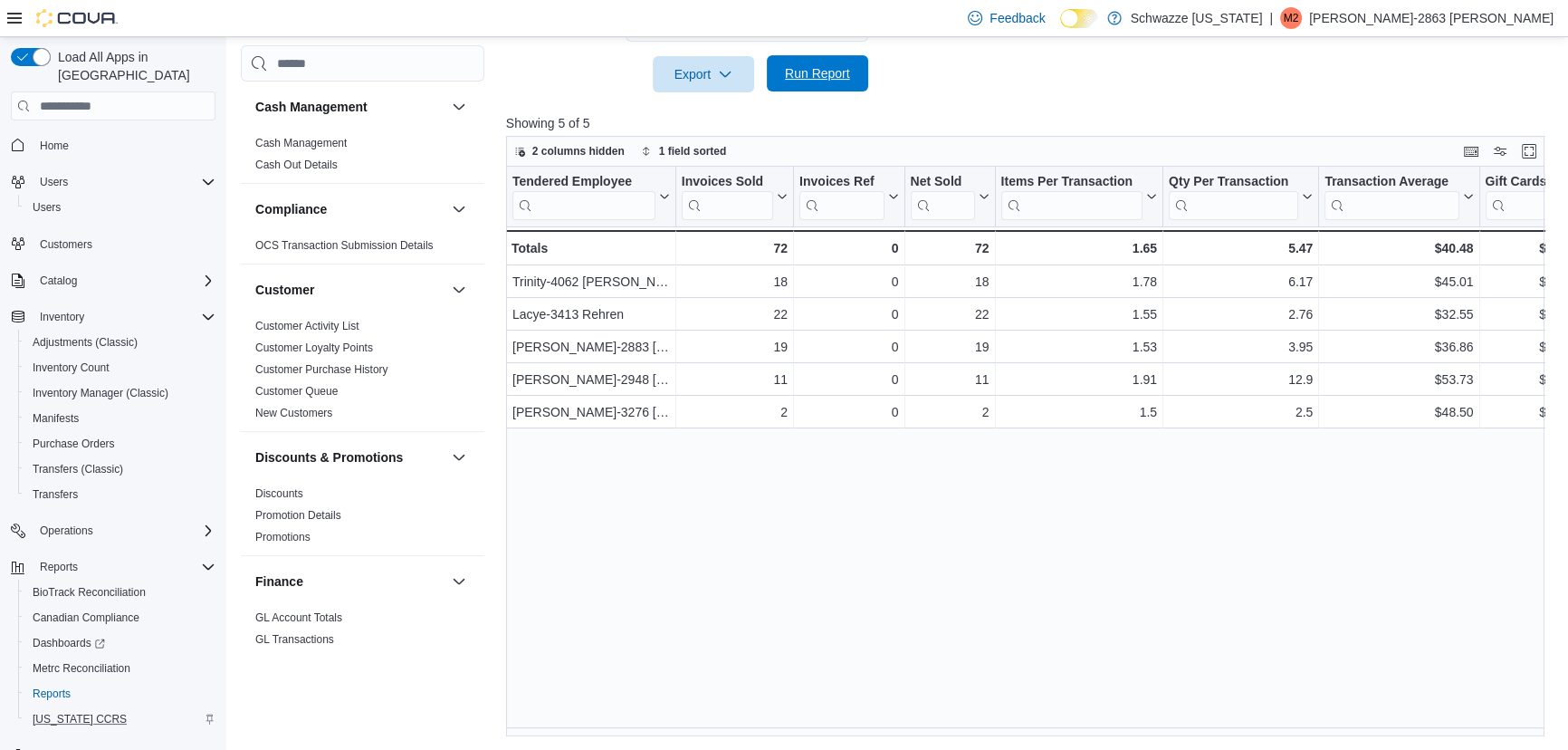
click at [813, 90] on span "Run Report" at bounding box center [817, 73] width 80 height 36
